Goal: Task Accomplishment & Management: Complete application form

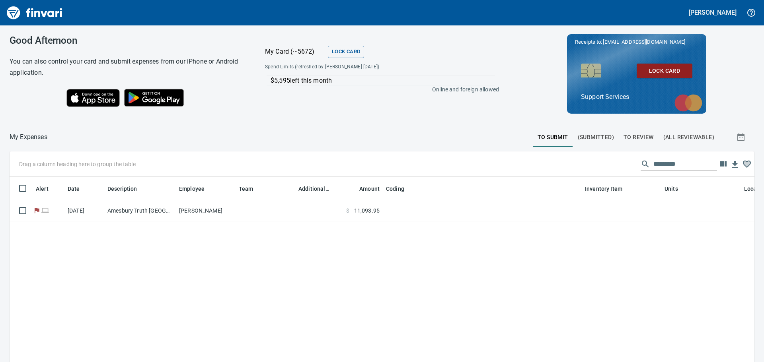
scroll to position [263, 733]
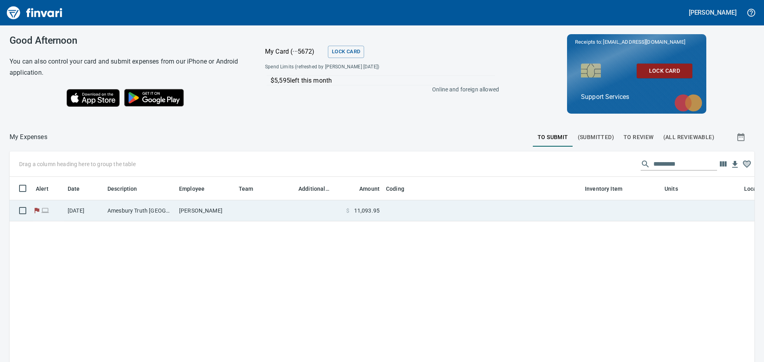
click at [327, 205] on td at bounding box center [319, 210] width 48 height 21
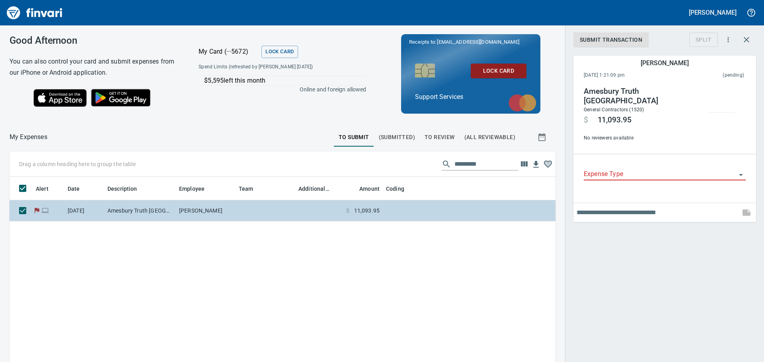
scroll to position [263, 534]
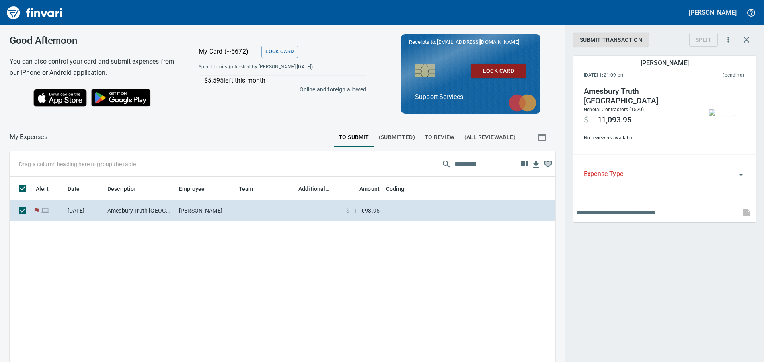
click at [716, 111] on img "button" at bounding box center [721, 112] width 25 height 6
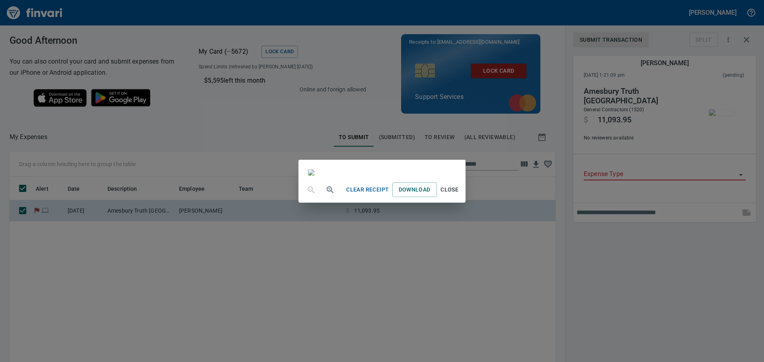
click at [389, 195] on span "Clear Receipt" at bounding box center [367, 190] width 43 height 10
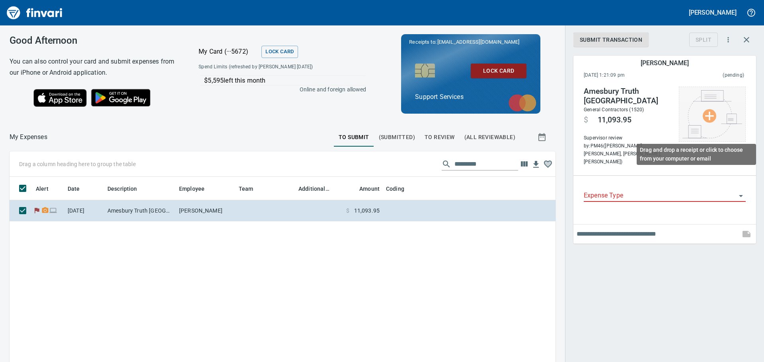
click at [698, 122] on img at bounding box center [712, 114] width 60 height 48
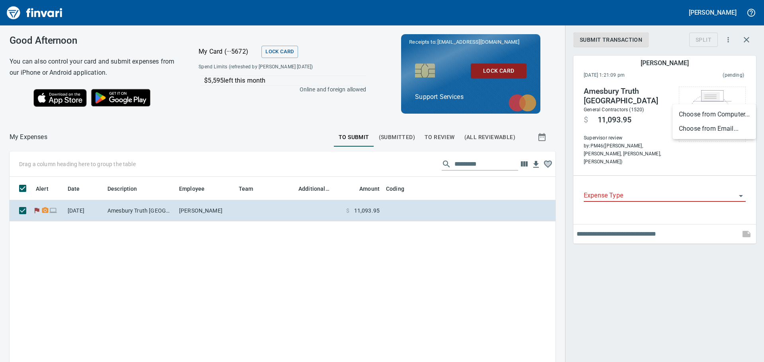
click at [721, 123] on li "Choose from Email..." at bounding box center [714, 129] width 84 height 14
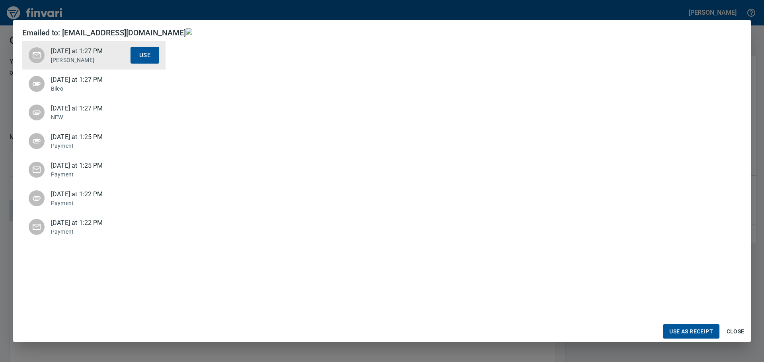
click at [93, 89] on p "Bilco" at bounding box center [91, 89] width 80 height 8
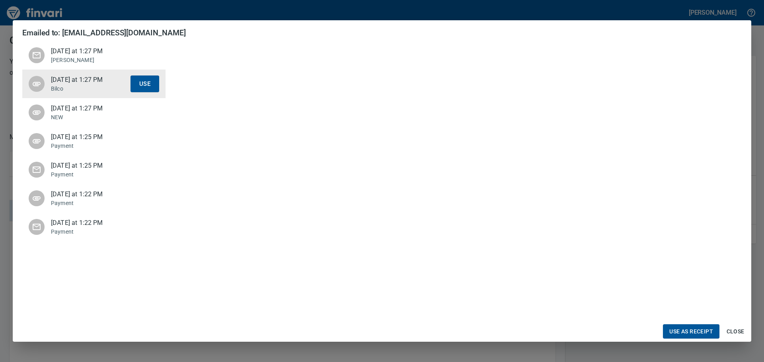
scroll to position [6, 0]
click at [679, 329] on span "Use as Receipt" at bounding box center [691, 332] width 44 height 10
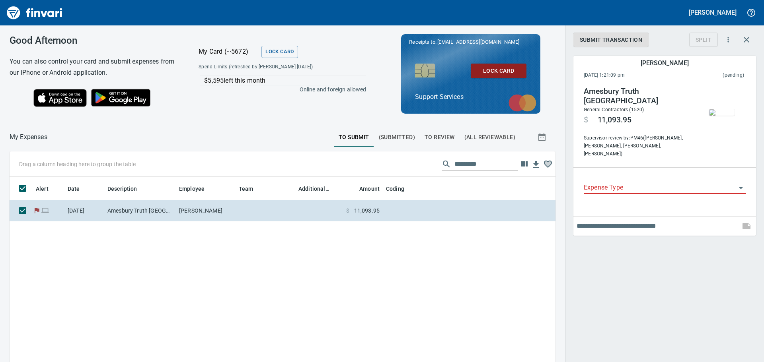
click at [729, 109] on img "button" at bounding box center [721, 112] width 25 height 6
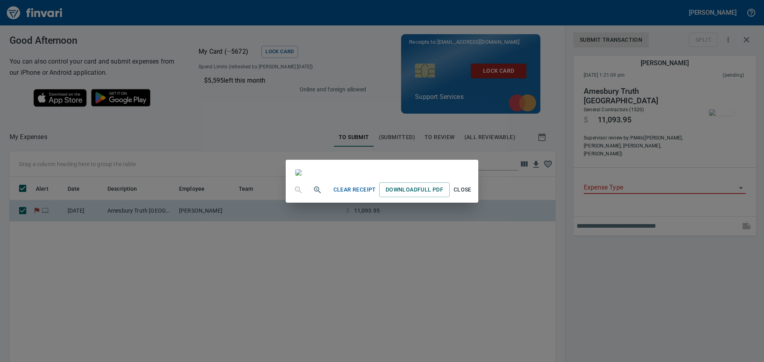
click at [597, 258] on div "Clear Receipt Download Full PDF Close" at bounding box center [382, 181] width 764 height 362
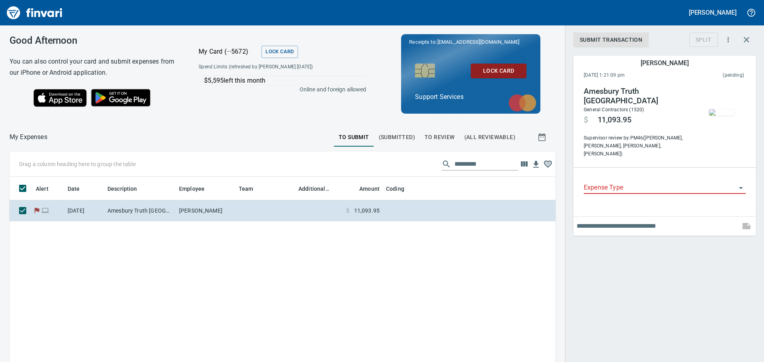
click at [603, 183] on input "Expense Type" at bounding box center [659, 188] width 152 height 11
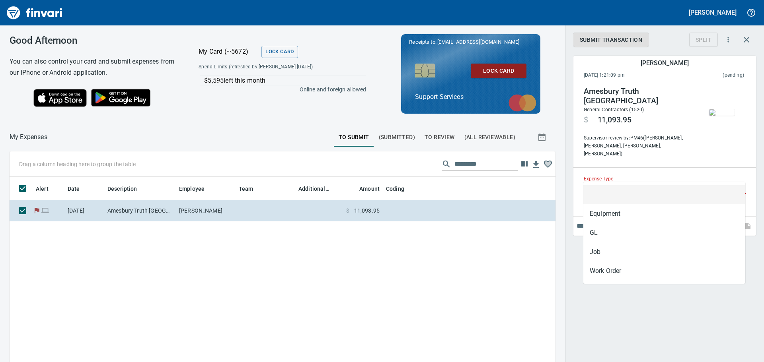
scroll to position [263, 534]
click at [601, 183] on input "Expense Type" at bounding box center [659, 188] width 152 height 11
click at [602, 250] on li "Job" at bounding box center [664, 252] width 162 height 19
type input "***"
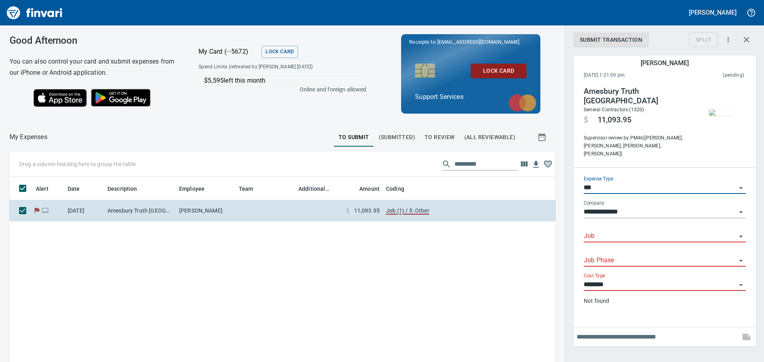
click at [597, 225] on div "Job" at bounding box center [664, 234] width 162 height 18
click at [632, 231] on input "Job" at bounding box center [659, 236] width 152 height 11
click at [599, 231] on input "Job" at bounding box center [659, 236] width 152 height 11
type input "*"
click at [600, 231] on input "Job" at bounding box center [659, 236] width 152 height 11
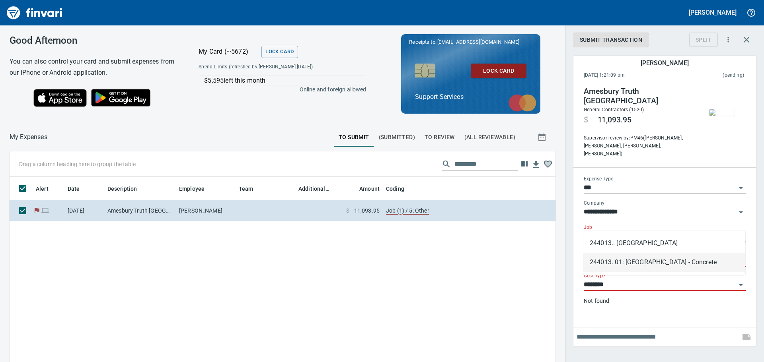
click at [657, 257] on li "244013. 01: Lower Prune Hill Booster Station - Concrete" at bounding box center [664, 262] width 162 height 19
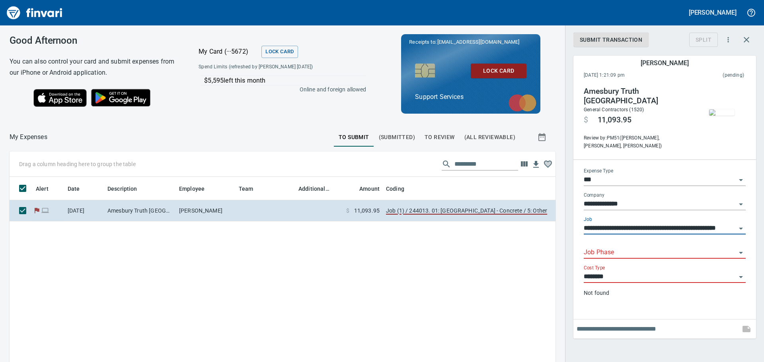
type input "**********"
click at [604, 247] on input "Job Phase" at bounding box center [659, 252] width 152 height 11
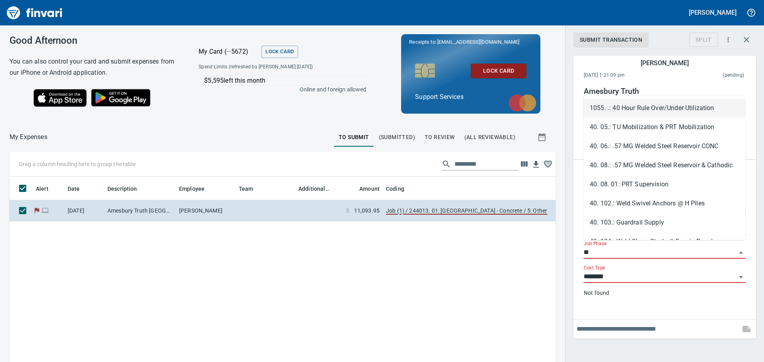
type input "*"
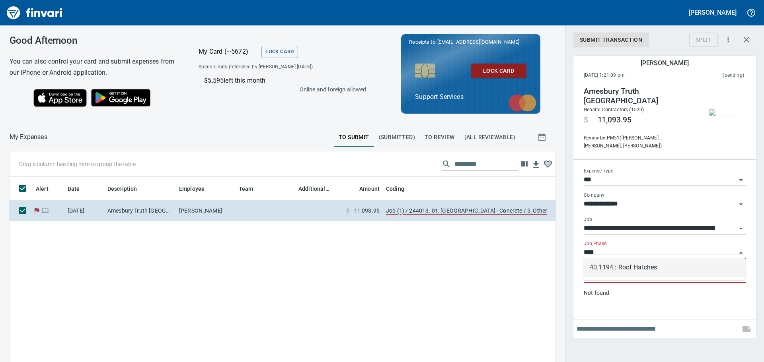
click at [609, 268] on li "40.1194.: Roof Hatches" at bounding box center [664, 267] width 162 height 19
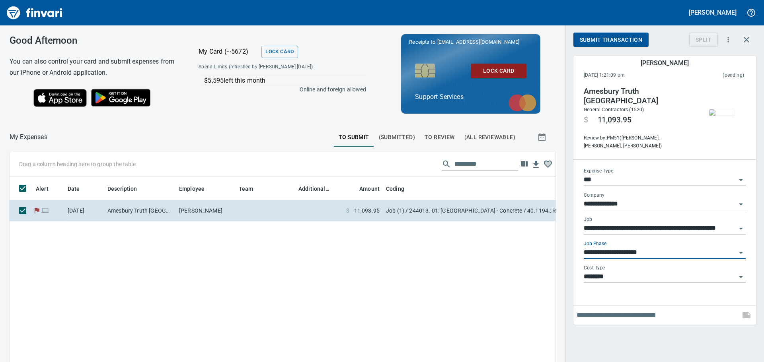
click at [601, 266] on div "Cost Type ********" at bounding box center [664, 274] width 162 height 18
type input "**********"
click at [602, 272] on input "********" at bounding box center [659, 277] width 152 height 11
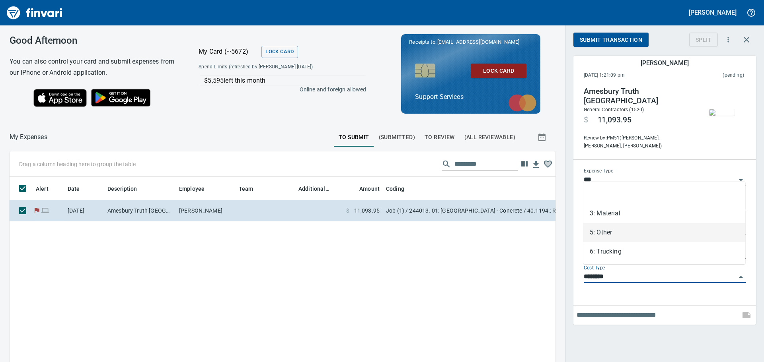
click at [626, 272] on input "********" at bounding box center [659, 277] width 152 height 11
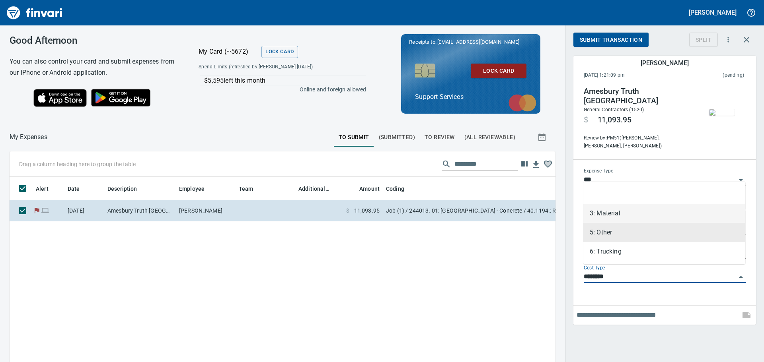
click at [619, 222] on li "3: Material" at bounding box center [664, 213] width 162 height 19
type input "**********"
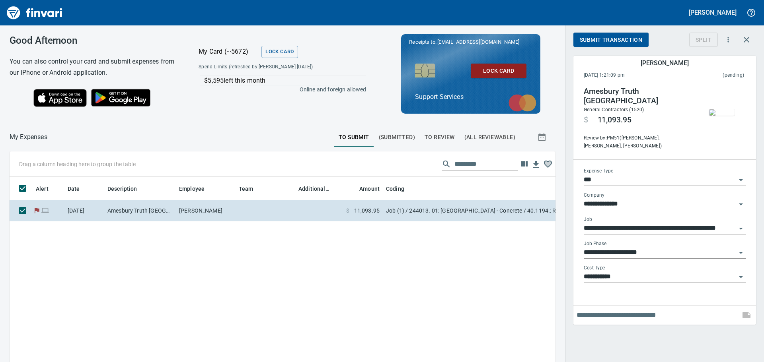
click at [618, 309] on input "text" at bounding box center [656, 315] width 160 height 13
type input "**********"
click at [711, 115] on img "button" at bounding box center [721, 112] width 25 height 6
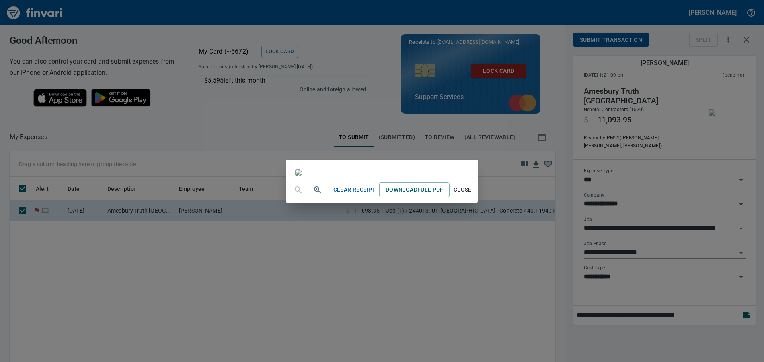
click at [575, 301] on div "Clear Receipt Download Full PDF Close" at bounding box center [382, 181] width 764 height 362
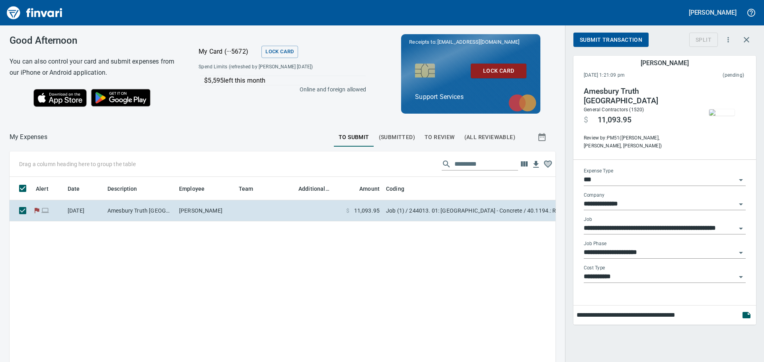
click at [577, 47] on button "Submit Transaction" at bounding box center [610, 40] width 75 height 15
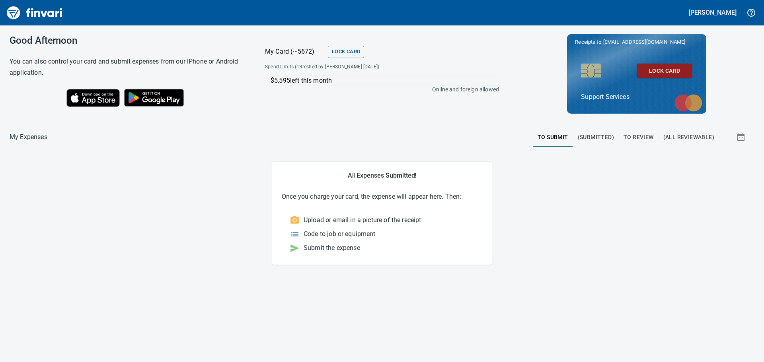
click at [572, 135] on button "To Submit" at bounding box center [553, 137] width 40 height 19
click at [318, 137] on div at bounding box center [289, 137] width 485 height 19
drag, startPoint x: 302, startPoint y: 84, endPoint x: 575, endPoint y: 128, distance: 276.9
click at [303, 84] on p "$5,595 left this month" at bounding box center [382, 81] width 224 height 10
click at [596, 135] on span "(Submitted)" at bounding box center [595, 137] width 36 height 10
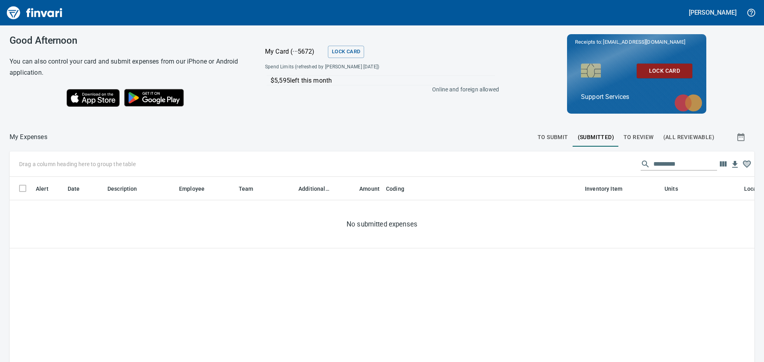
scroll to position [263, 733]
click at [628, 137] on span "To Review" at bounding box center [638, 137] width 30 height 10
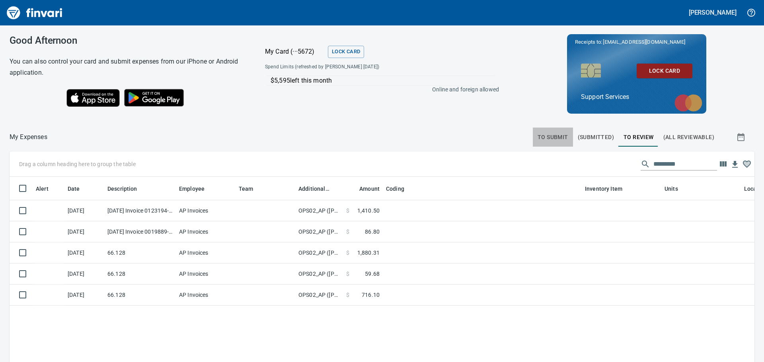
click at [542, 136] on span "To Submit" at bounding box center [552, 137] width 31 height 10
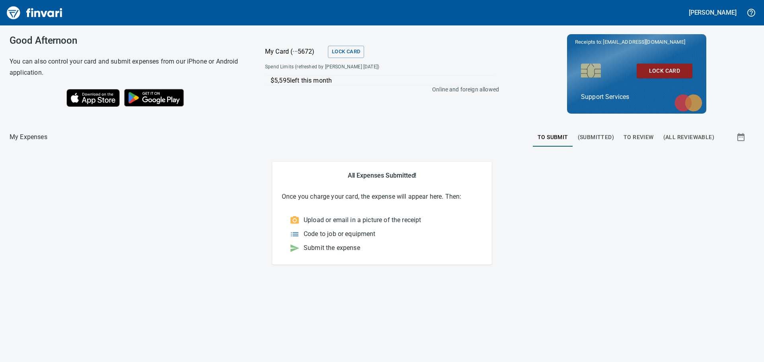
click at [587, 133] on span "(Submitted)" at bounding box center [595, 137] width 36 height 10
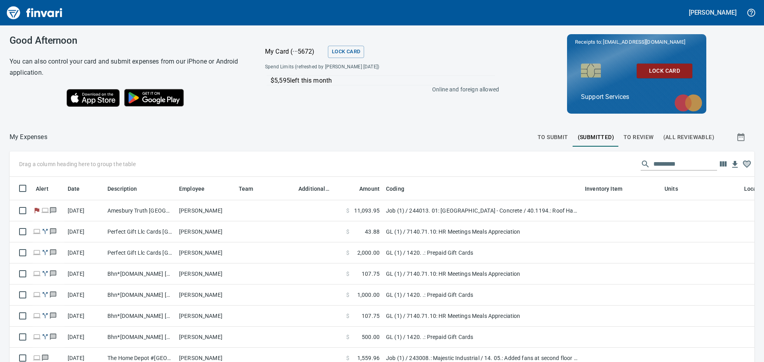
scroll to position [263, 727]
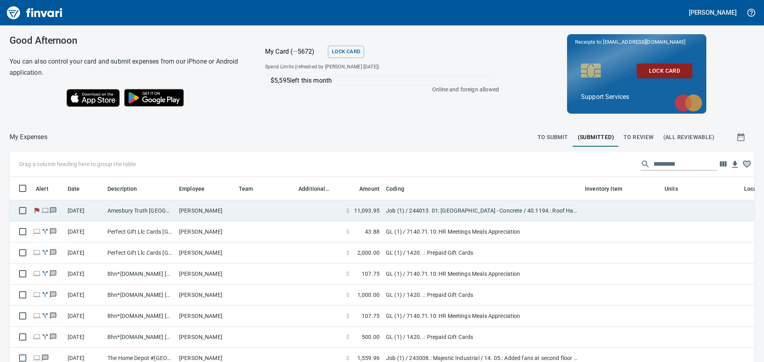
click at [37, 210] on icon at bounding box center [37, 211] width 5 height 6
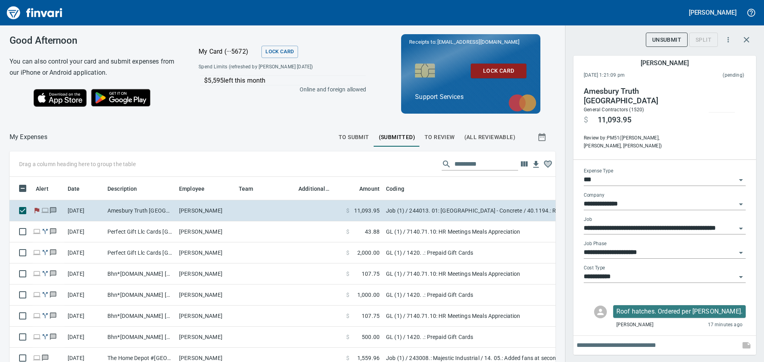
scroll to position [263, 528]
click at [742, 35] on icon "button" at bounding box center [746, 40] width 10 height 10
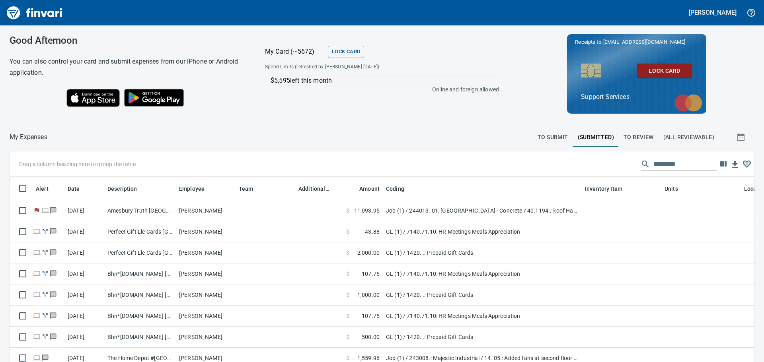
scroll to position [263, 727]
click at [541, 141] on span "To Submit" at bounding box center [552, 137] width 31 height 10
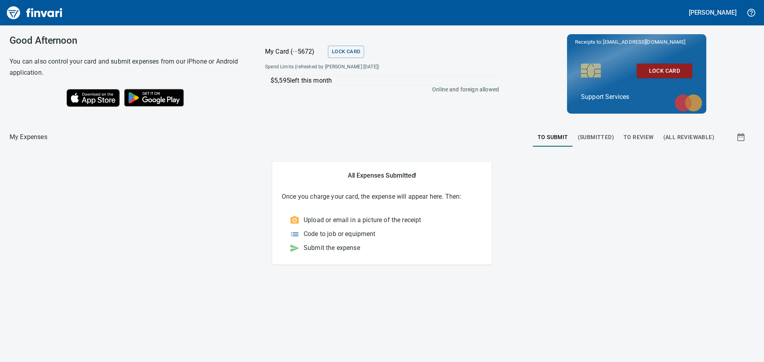
click at [317, 81] on p "$5,595 left this month" at bounding box center [382, 81] width 224 height 10
click at [315, 81] on p "$5,595 left this month" at bounding box center [382, 81] width 224 height 10
drag, startPoint x: 272, startPoint y: 82, endPoint x: 260, endPoint y: 82, distance: 12.3
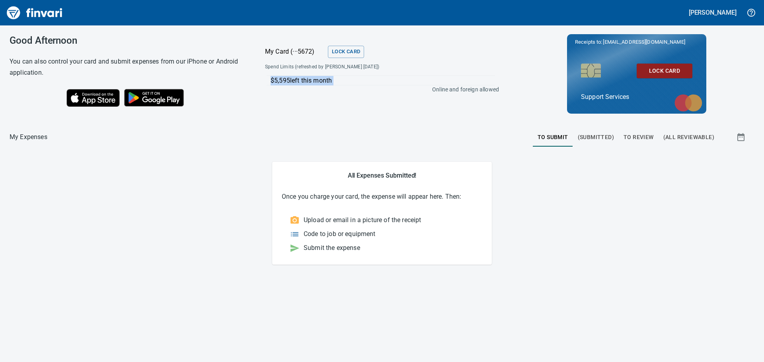
click at [260, 82] on div "$5,595 left this month Online and foreign allowed" at bounding box center [382, 89] width 247 height 35
click at [599, 135] on span "(Submitted)" at bounding box center [595, 137] width 36 height 10
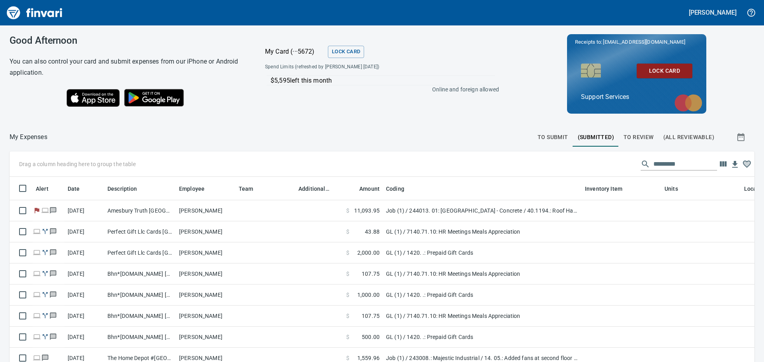
scroll to position [263, 727]
click at [554, 138] on span "To Submit" at bounding box center [552, 137] width 31 height 10
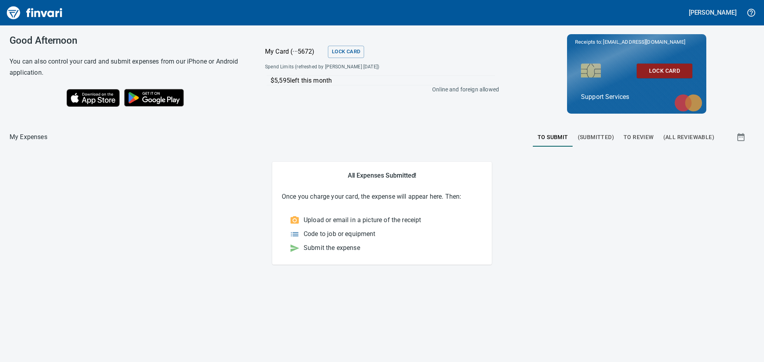
click at [593, 131] on button "(Submitted)" at bounding box center [596, 137] width 46 height 19
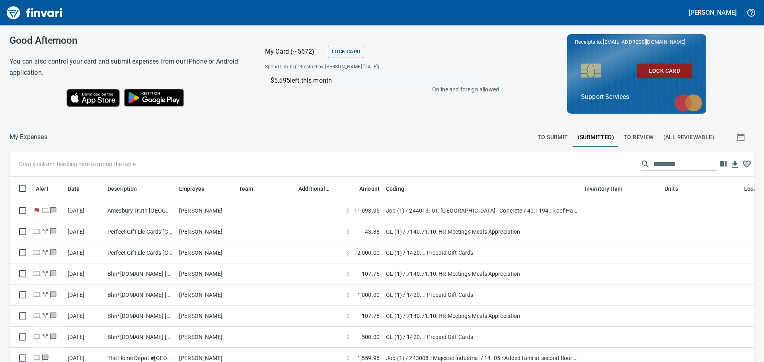
scroll to position [263, 727]
click at [544, 133] on span "To Submit" at bounding box center [552, 137] width 31 height 10
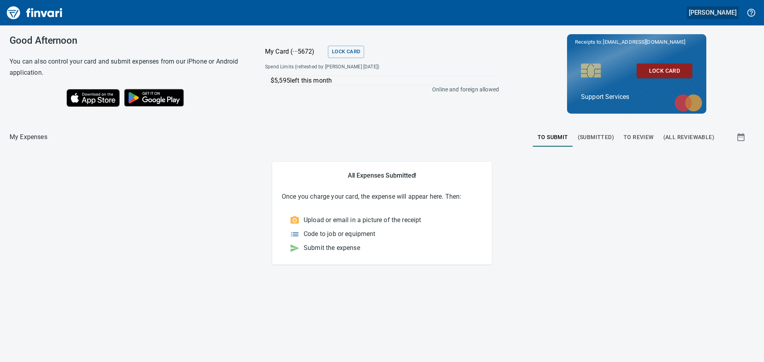
click at [715, 12] on h5 "[PERSON_NAME]" at bounding box center [712, 12] width 48 height 8
click at [684, 47] on span "Sign out" at bounding box center [678, 49] width 46 height 10
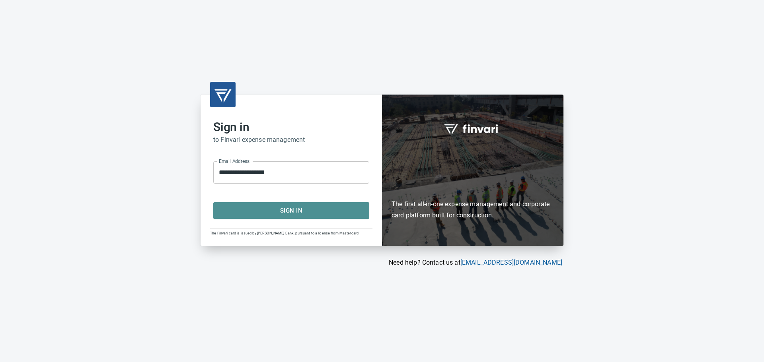
click at [299, 208] on span "Sign In" at bounding box center [291, 211] width 138 height 10
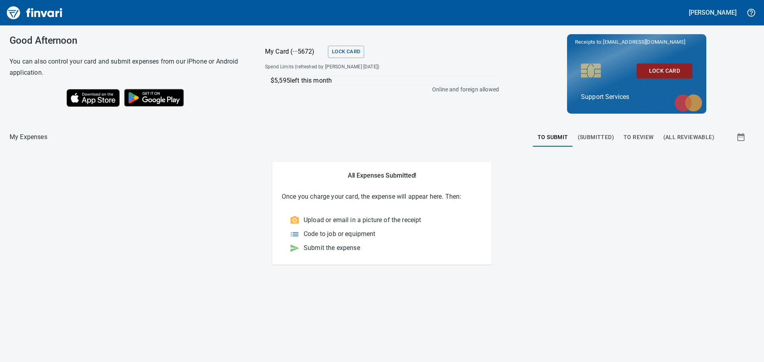
click at [181, 267] on div "Good Afternoon You can also control your card and submit expenses from our iPho…" at bounding box center [382, 193] width 764 height 337
click at [595, 135] on span "(Submitted)" at bounding box center [595, 137] width 36 height 10
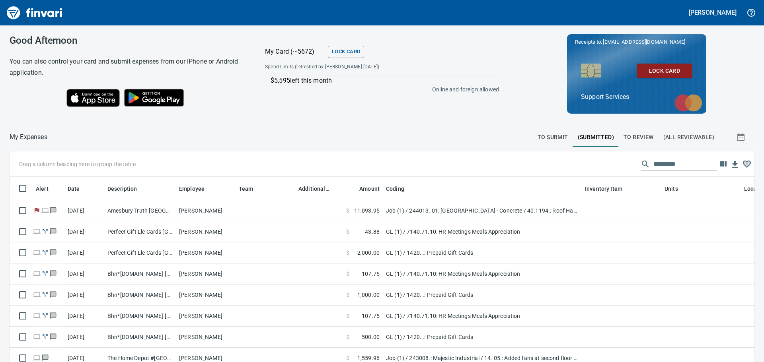
scroll to position [263, 727]
click at [642, 135] on span "To Review" at bounding box center [638, 137] width 30 height 10
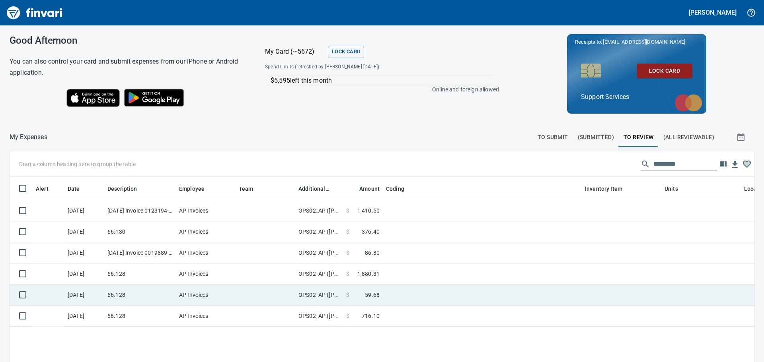
scroll to position [89, 0]
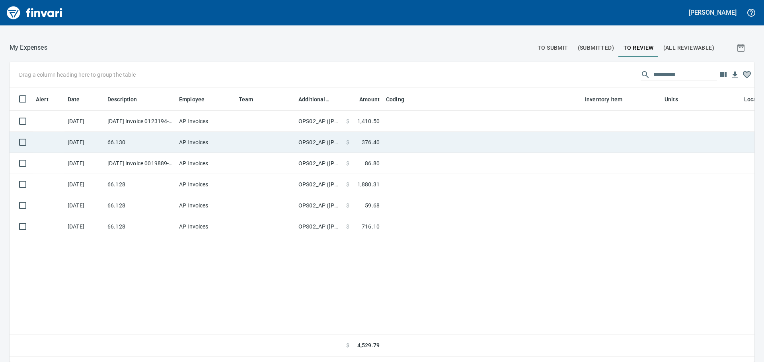
click at [264, 134] on td at bounding box center [265, 142] width 60 height 21
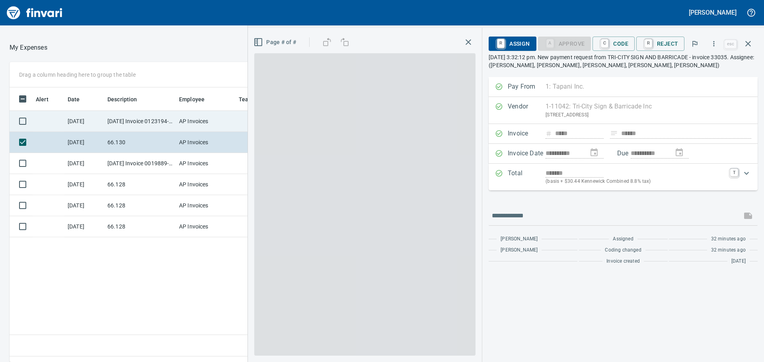
scroll to position [263, 534]
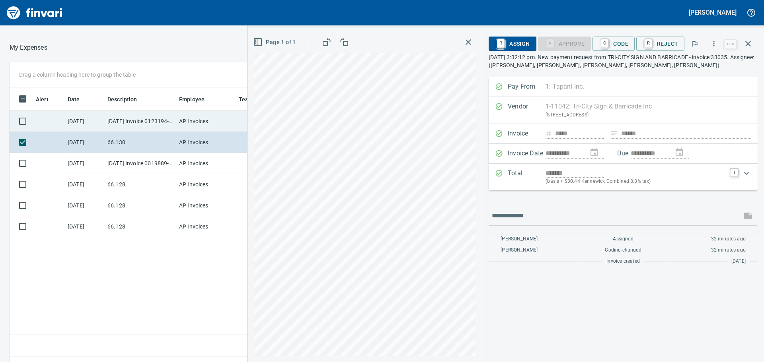
click at [197, 127] on td "AP Invoices" at bounding box center [206, 121] width 60 height 21
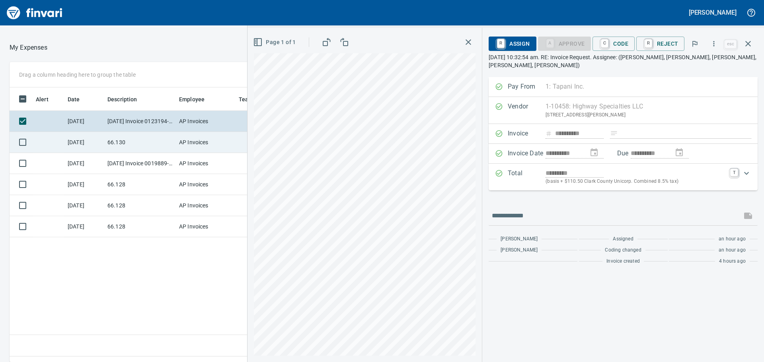
click at [193, 144] on td "AP Invoices" at bounding box center [206, 142] width 60 height 21
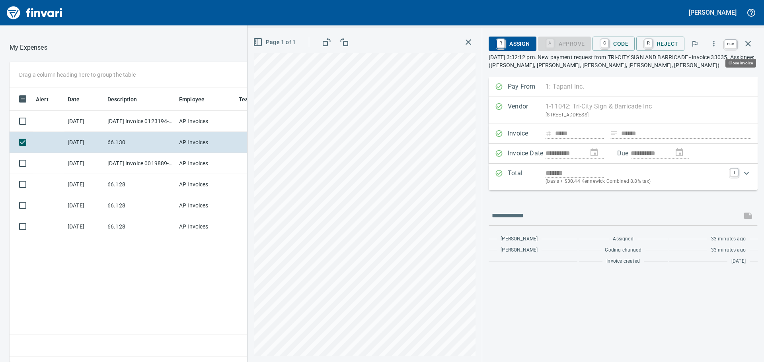
scroll to position [263, 534]
click at [745, 39] on button "button" at bounding box center [747, 43] width 19 height 19
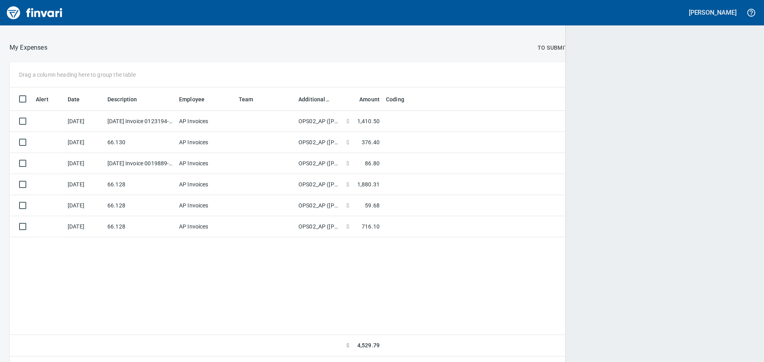
scroll to position [263, 733]
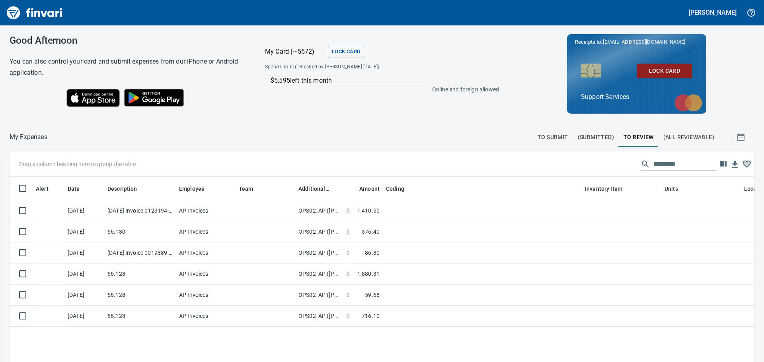
scroll to position [263, 733]
click at [552, 138] on span "To Submit" at bounding box center [552, 137] width 31 height 10
